Goal: Book appointment/travel/reservation

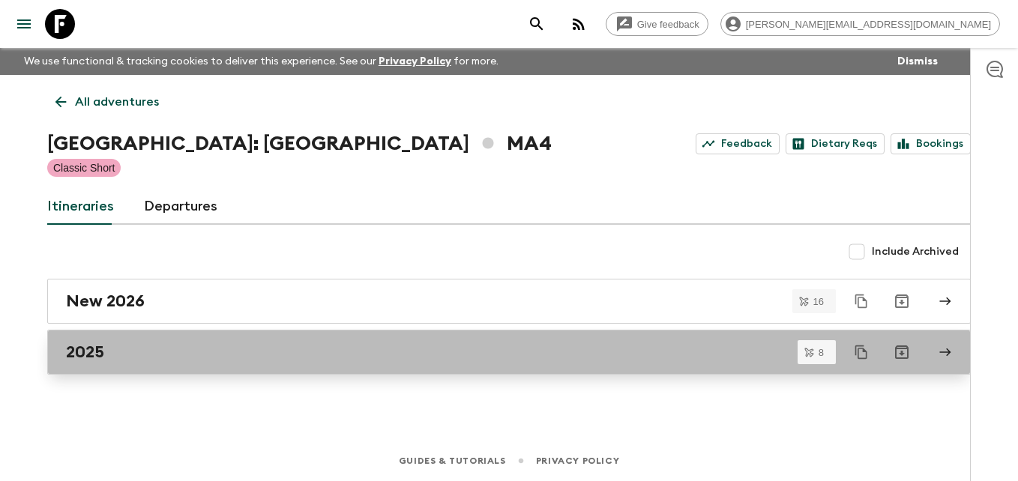
click at [91, 350] on h2 "2025" at bounding box center [85, 351] width 38 height 19
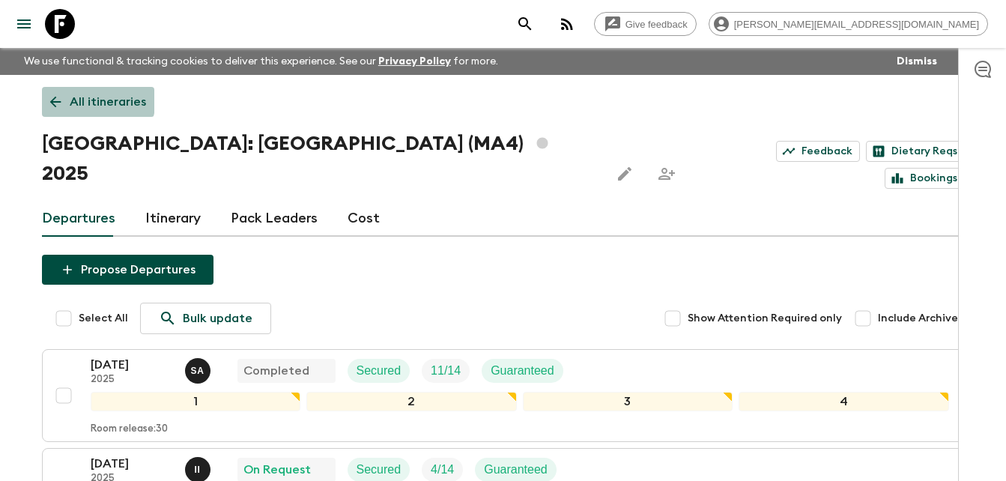
click at [49, 95] on icon at bounding box center [55, 102] width 16 height 16
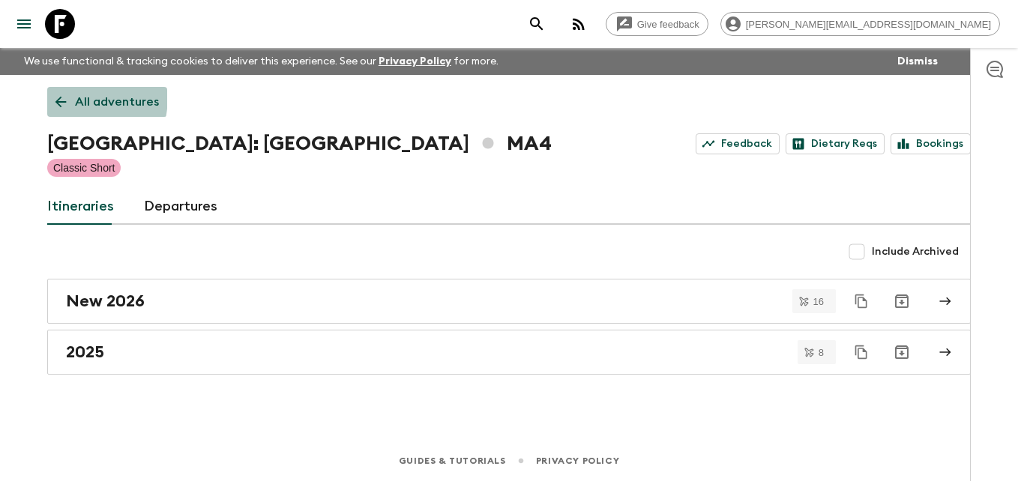
click at [49, 95] on link "All adventures" at bounding box center [107, 102] width 120 height 30
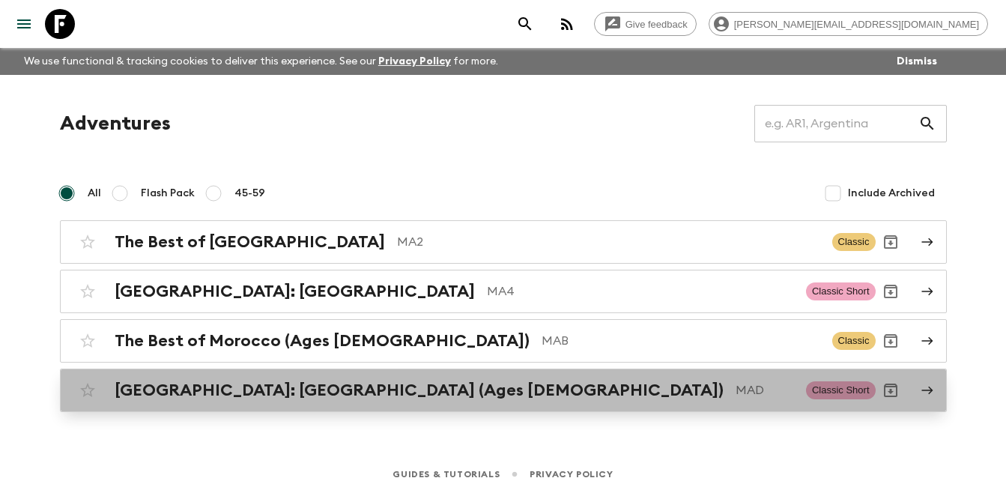
click at [282, 389] on h2 "[GEOGRAPHIC_DATA]: [GEOGRAPHIC_DATA] (Ages [DEMOGRAPHIC_DATA])" at bounding box center [419, 390] width 609 height 19
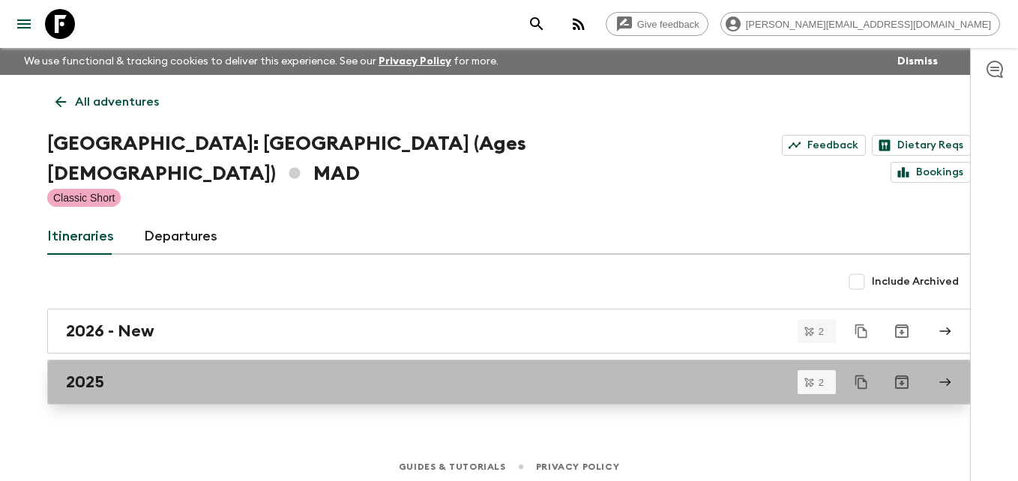
click at [91, 372] on h2 "2025" at bounding box center [85, 381] width 38 height 19
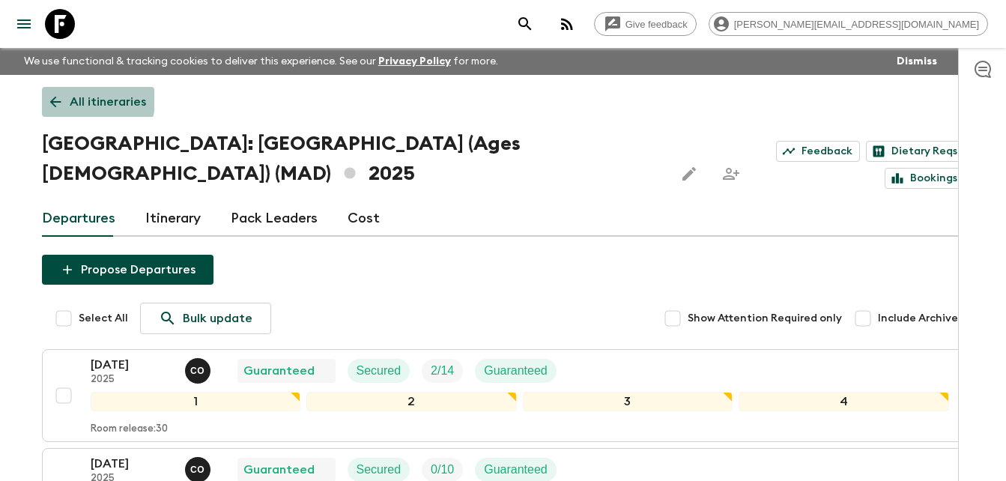
click at [49, 97] on icon at bounding box center [55, 102] width 16 height 16
